Goal: Task Accomplishment & Management: Complete application form

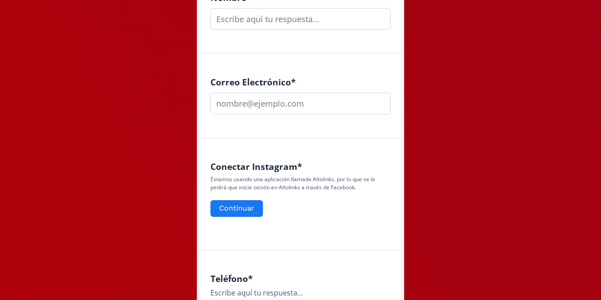
scroll to position [308, 0]
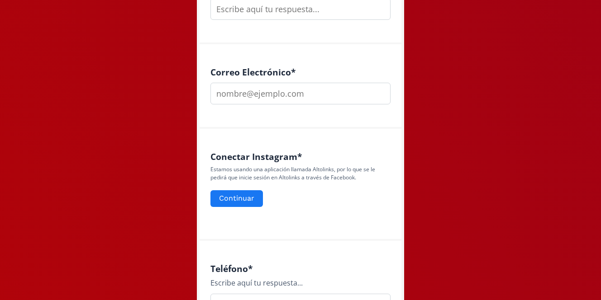
click at [248, 188] on div "Estamos usando una aplicación llamada Altolinks, por lo que se le pedirá que in…" at bounding box center [300, 187] width 180 height 43
click at [244, 194] on button "Continuar" at bounding box center [236, 198] width 55 height 19
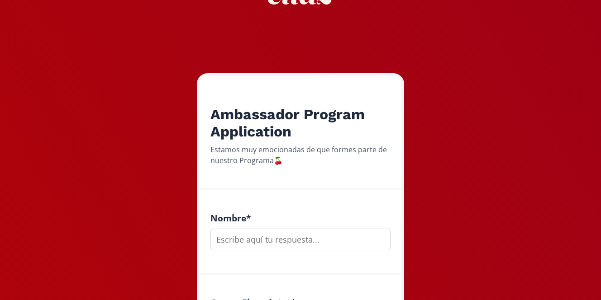
scroll to position [79, 0]
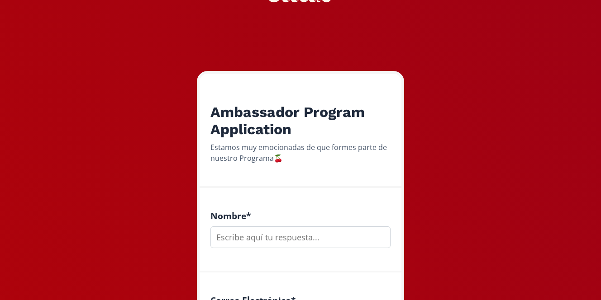
click at [315, 233] on input "text" at bounding box center [300, 238] width 180 height 22
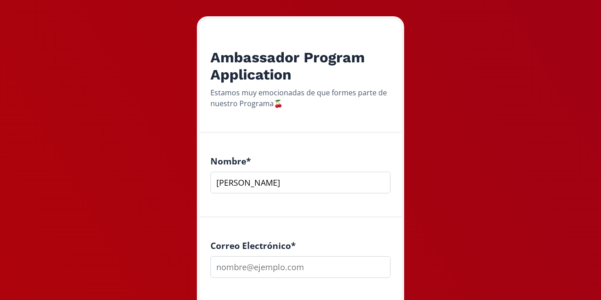
scroll to position [153, 0]
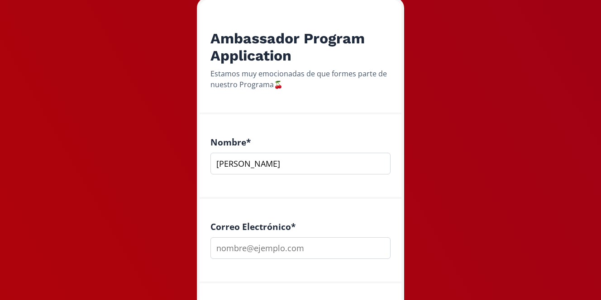
type input "[PERSON_NAME]"
click at [337, 253] on input "email" at bounding box center [300, 248] width 180 height 22
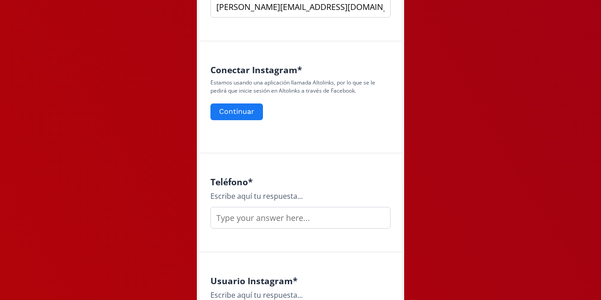
scroll to position [413, 0]
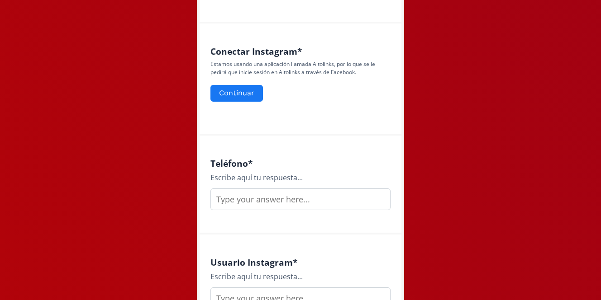
type input "[PERSON_NAME][EMAIL_ADDRESS][DOMAIN_NAME]"
click at [351, 219] on div "Teléfono * Escribe aquí tu respuesta..." at bounding box center [300, 185] width 202 height 99
click at [350, 203] on input "text" at bounding box center [300, 200] width 180 height 22
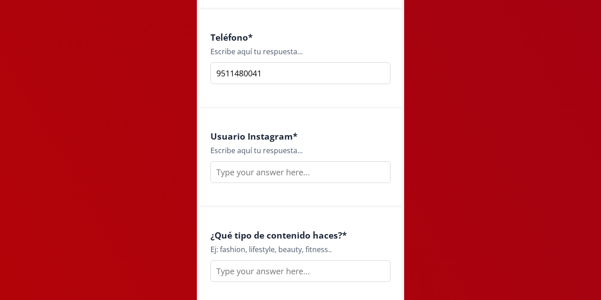
scroll to position [551, 0]
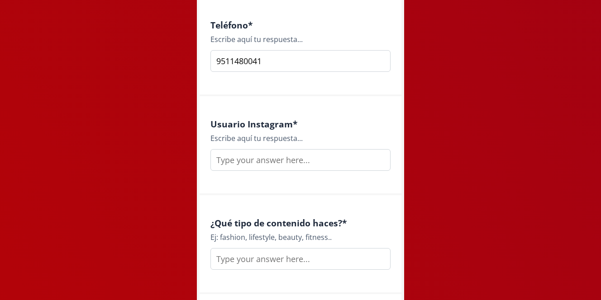
type input "9511480041"
click at [325, 166] on input "text" at bounding box center [300, 160] width 180 height 22
type input "amanpm"
click at [303, 251] on input "text" at bounding box center [300, 259] width 180 height 22
drag, startPoint x: 222, startPoint y: 239, endPoint x: 272, endPoint y: 237, distance: 50.7
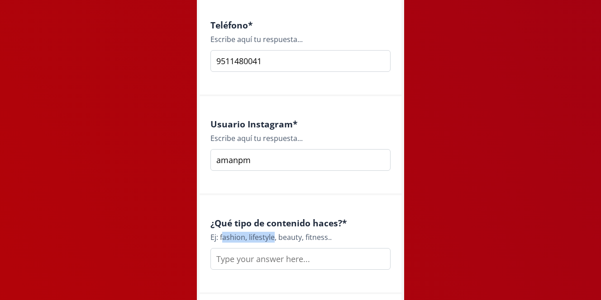
click at [274, 237] on div "Ej: fashion, lifestyle, beauty, fitness.." at bounding box center [300, 237] width 180 height 11
copy div "ashion, lifestyle"
click at [252, 260] on input "text" at bounding box center [300, 259] width 180 height 22
paste input "ashion, lifestyle"
click at [219, 259] on input "ashion, lifestyle" at bounding box center [300, 259] width 180 height 22
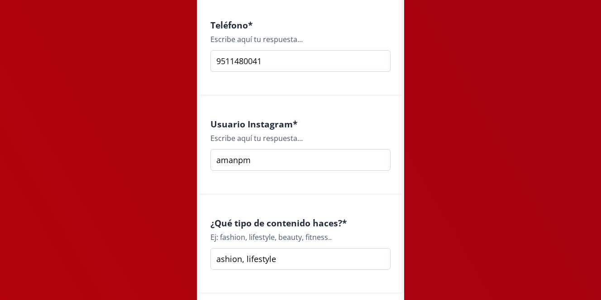
click at [218, 259] on input "ashion, lifestyle" at bounding box center [300, 259] width 180 height 22
click at [247, 259] on input "Fashion, lifestyle" at bounding box center [300, 259] width 180 height 22
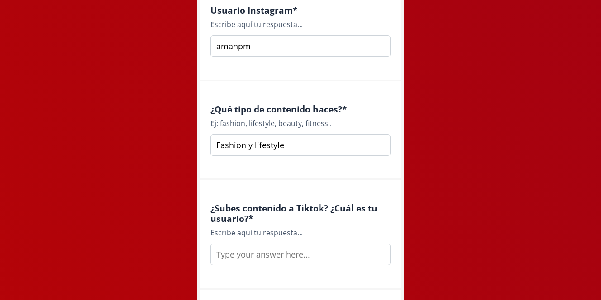
scroll to position [691, 0]
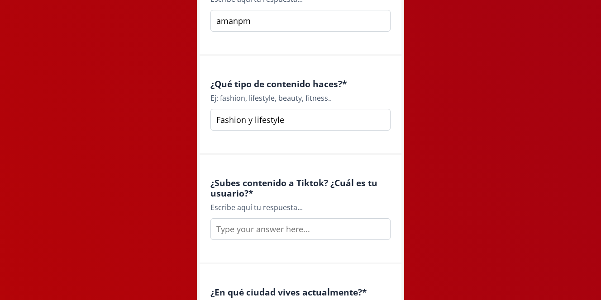
type input "Fashion y lifestyle"
click at [248, 231] on input "text" at bounding box center [300, 229] width 180 height 22
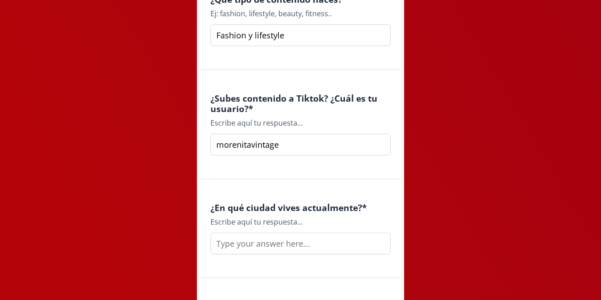
scroll to position [787, 0]
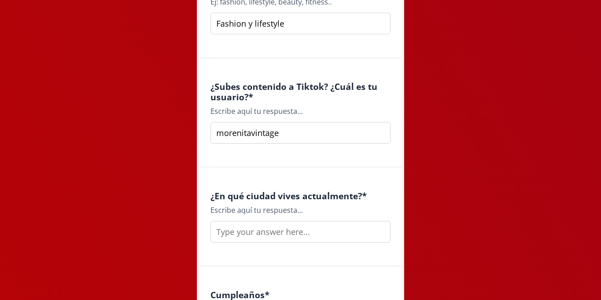
type input "morenitavintage"
click at [279, 232] on input "text" at bounding box center [300, 232] width 180 height 22
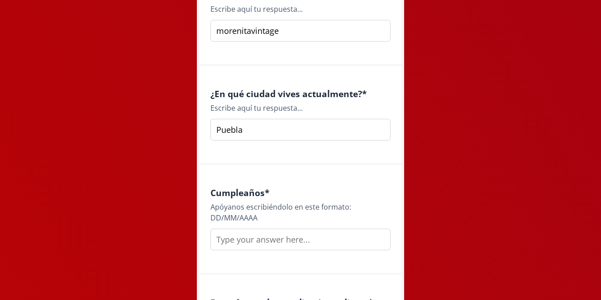
scroll to position [895, 0]
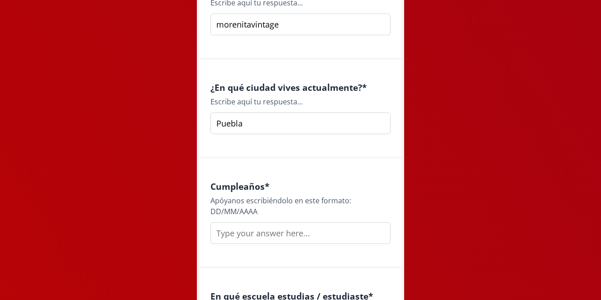
type input "Puebla"
click at [275, 230] on input "text" at bounding box center [300, 233] width 180 height 22
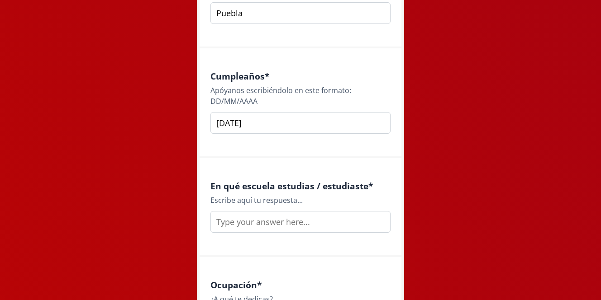
scroll to position [1011, 0]
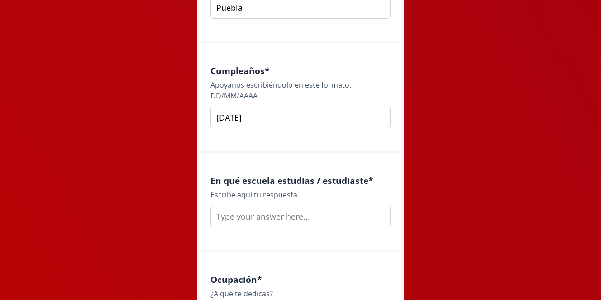
type input "[DATE]"
click at [302, 210] on input "text" at bounding box center [300, 217] width 180 height 22
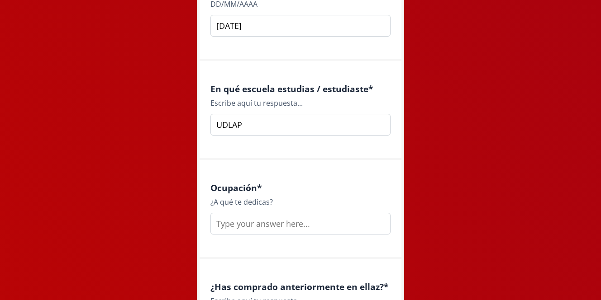
scroll to position [1107, 0]
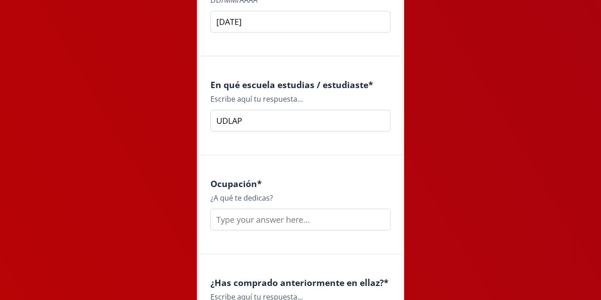
type input "UDLAP"
click at [287, 220] on input "text" at bounding box center [300, 220] width 180 height 22
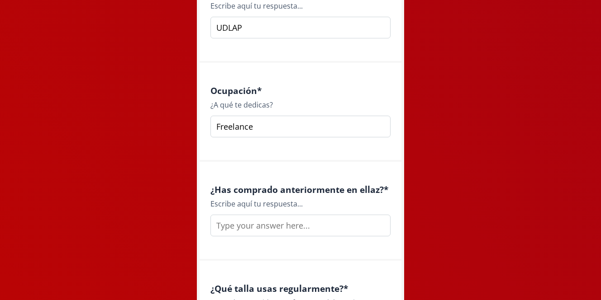
scroll to position [1215, 0]
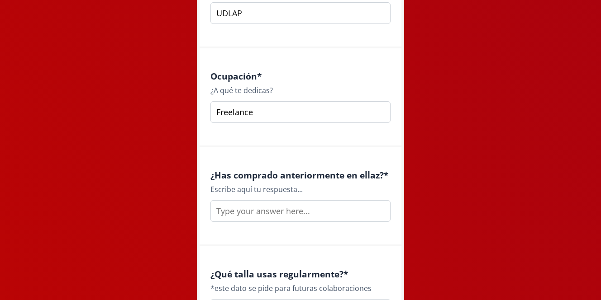
type input "Freelance"
click at [288, 219] on input "text" at bounding box center [300, 211] width 180 height 22
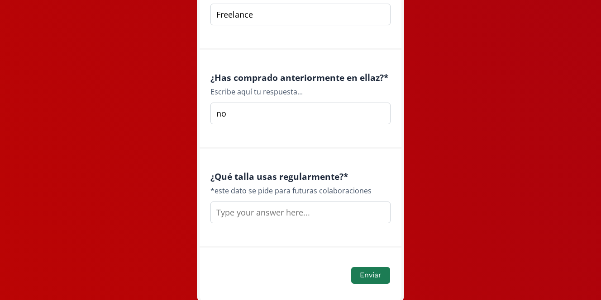
scroll to position [1327, 0]
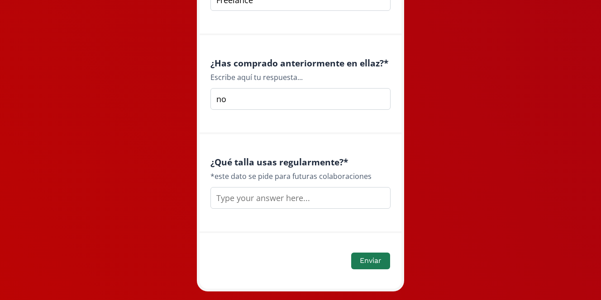
type input "no"
click at [286, 194] on input "text" at bounding box center [300, 198] width 180 height 22
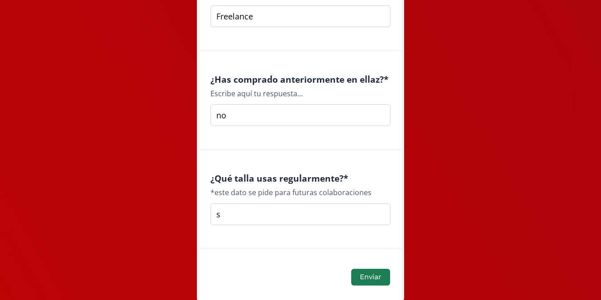
scroll to position [1350, 0]
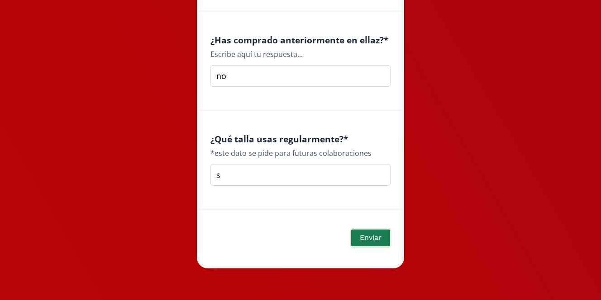
type input "s"
click at [363, 241] on button "Enviar" at bounding box center [371, 237] width 42 height 19
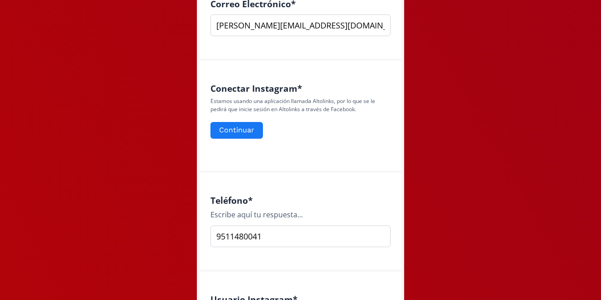
scroll to position [367, 0]
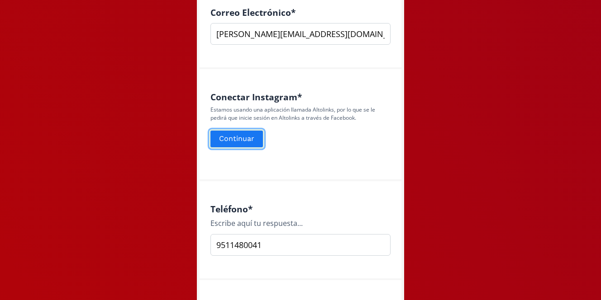
click at [237, 132] on button "Continuar" at bounding box center [236, 138] width 55 height 19
